Goal: Task Accomplishment & Management: Manage account settings

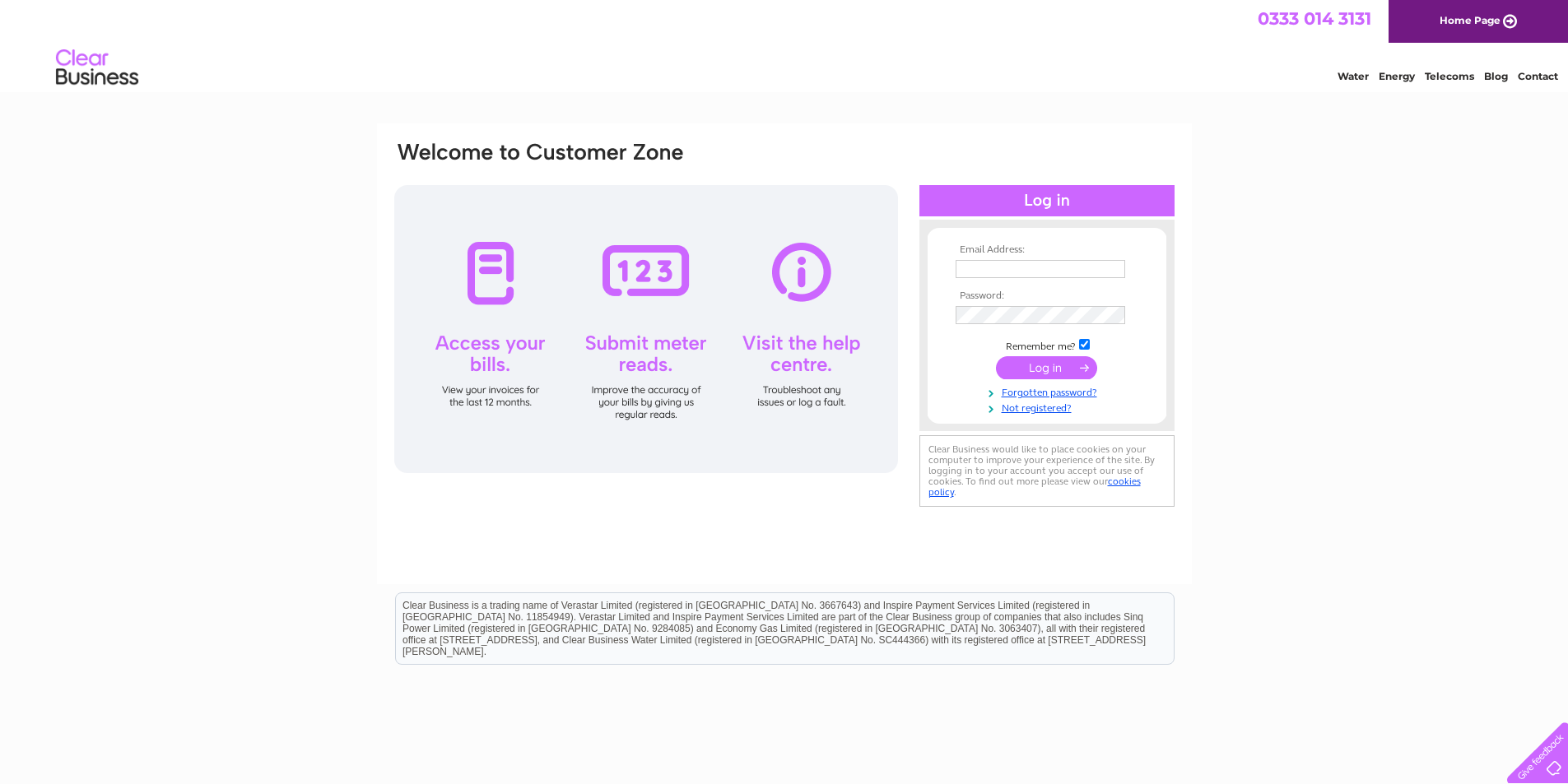
type input "sandra@graepels.com"
click at [1045, 366] on input "submit" at bounding box center [1046, 367] width 102 height 23
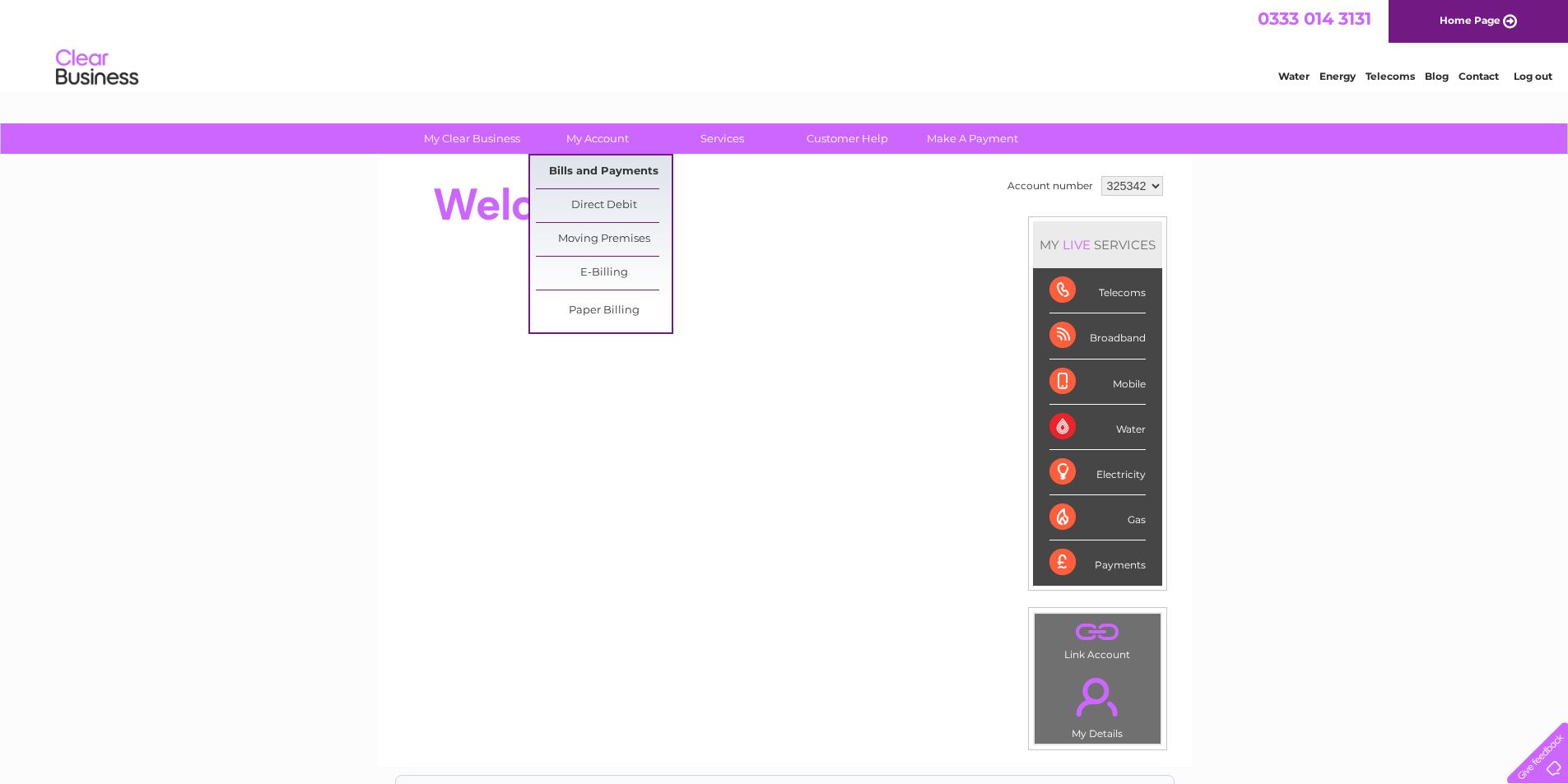
drag, startPoint x: 584, startPoint y: 162, endPoint x: 592, endPoint y: 166, distance: 8.9
click at [585, 163] on link "Bills and Payments" at bounding box center [604, 172] width 136 height 33
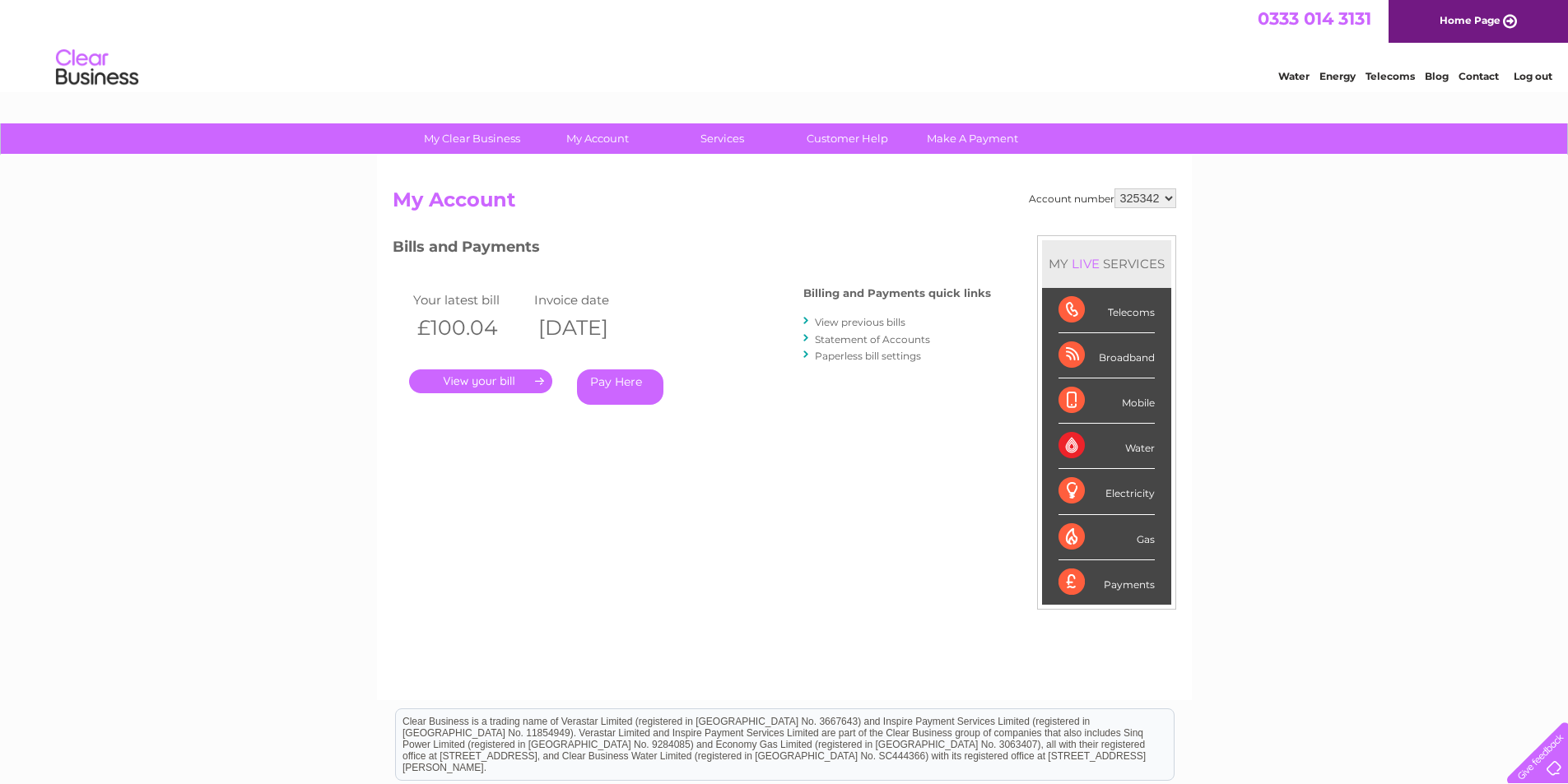
click at [498, 376] on link "." at bounding box center [480, 381] width 143 height 24
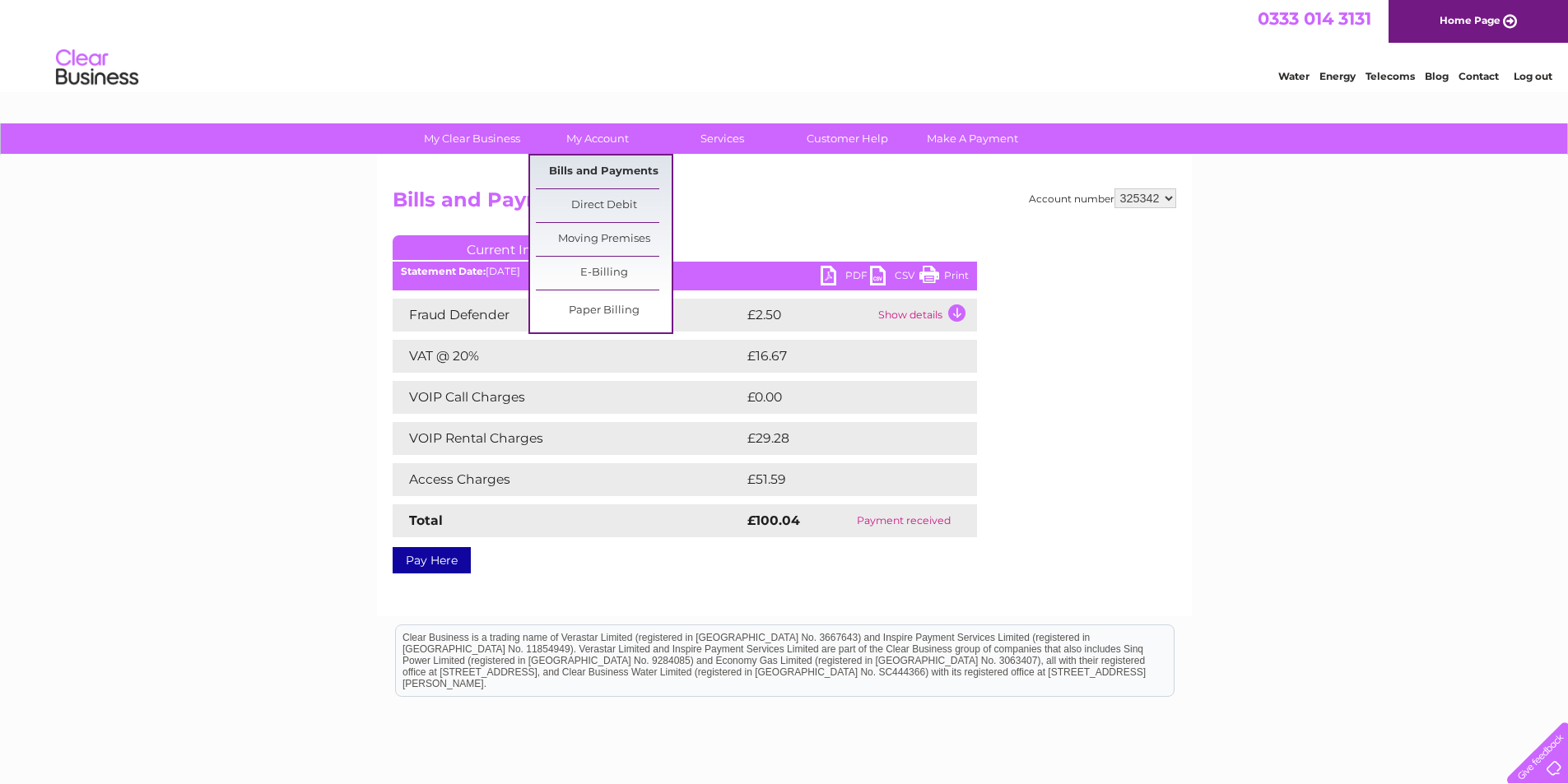
click at [599, 167] on link "Bills and Payments" at bounding box center [604, 172] width 136 height 33
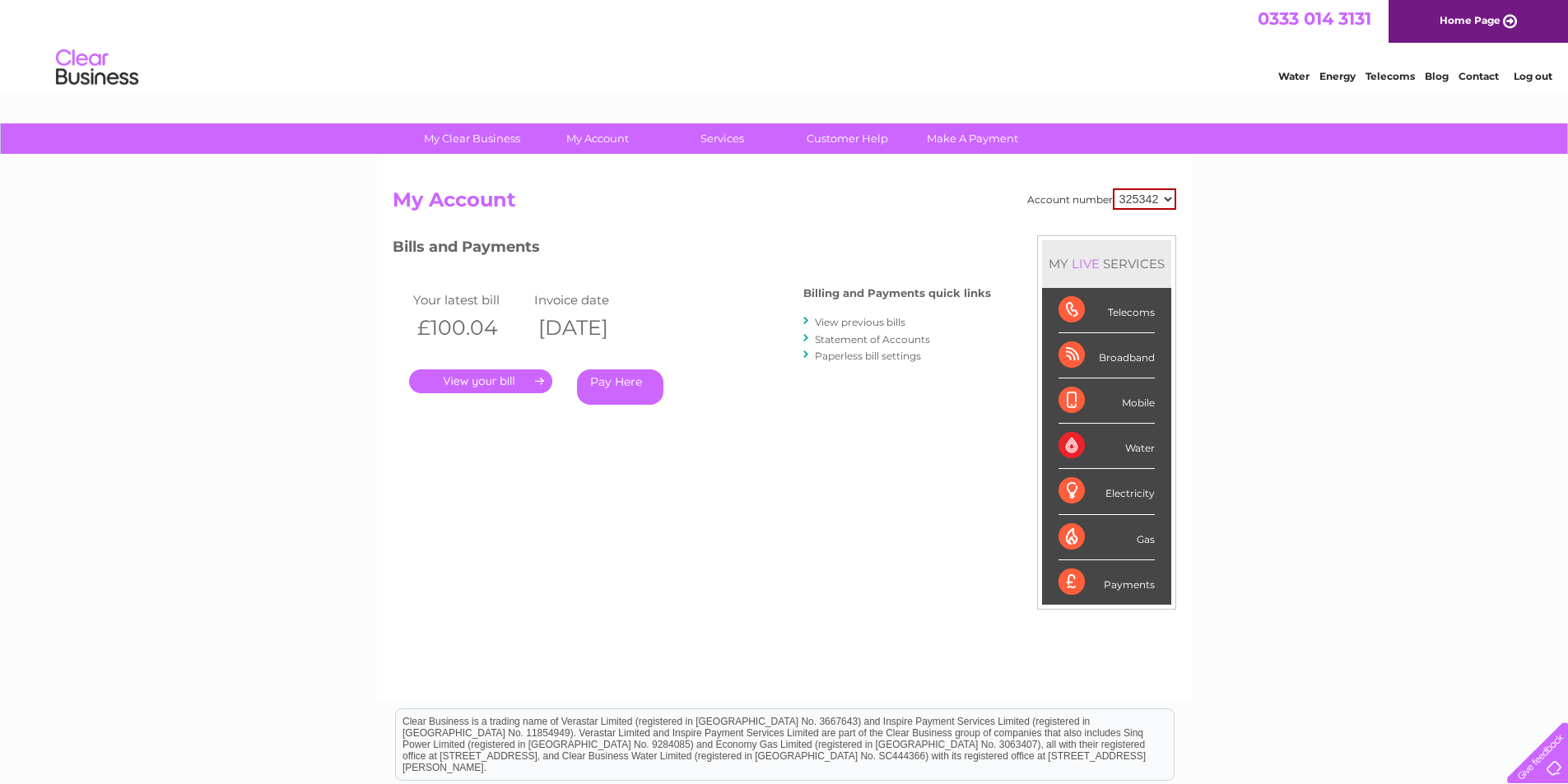
click at [491, 385] on link "." at bounding box center [480, 381] width 143 height 24
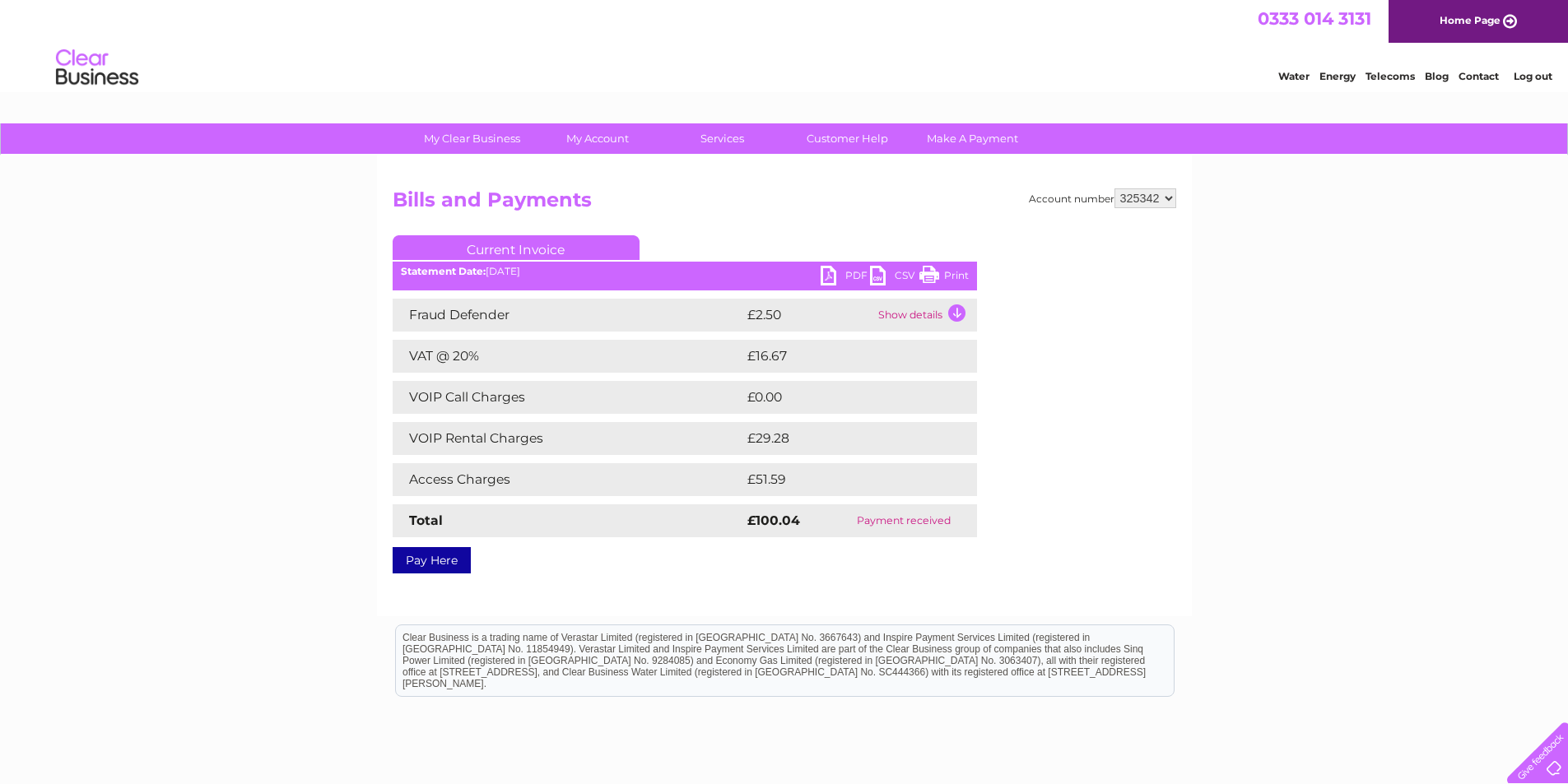
click at [833, 274] on link "PDF" at bounding box center [844, 278] width 49 height 24
